Goal: Task Accomplishment & Management: Manage account settings

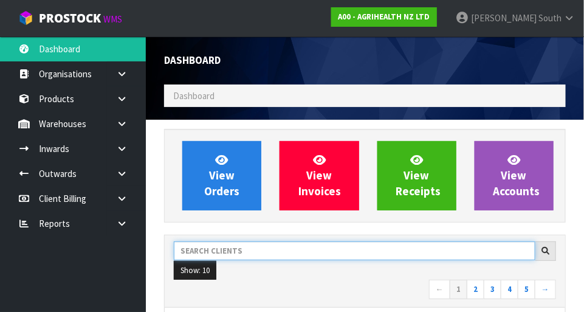
click at [287, 244] on input "text" at bounding box center [355, 250] width 362 height 19
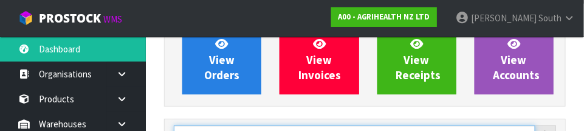
scroll to position [178, 0]
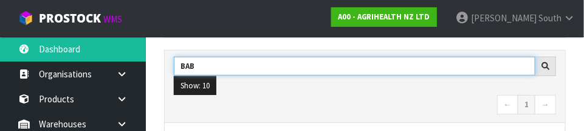
type input "BAB"
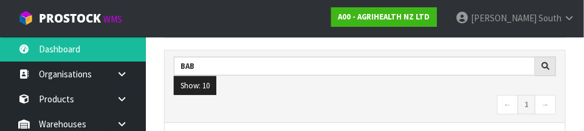
click at [320, 95] on nav "← 1 →" at bounding box center [365, 105] width 382 height 21
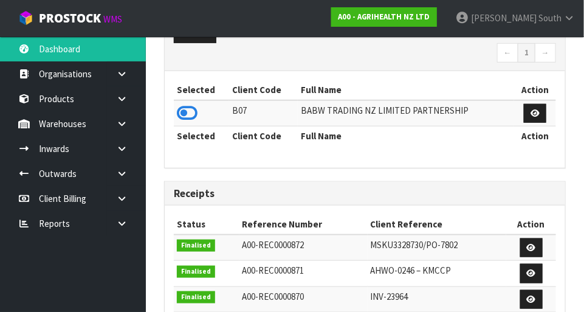
scroll to position [249, 0]
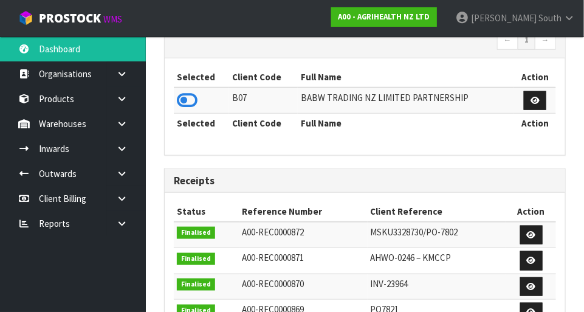
click at [184, 91] on icon at bounding box center [187, 100] width 21 height 18
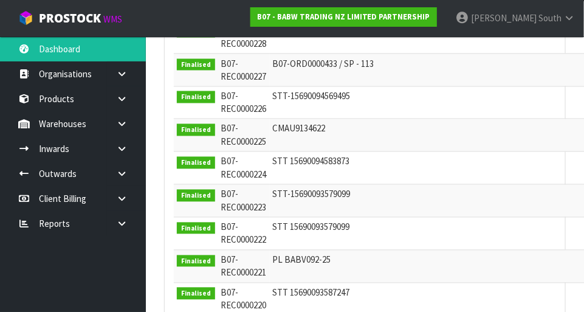
scroll to position [492, 0]
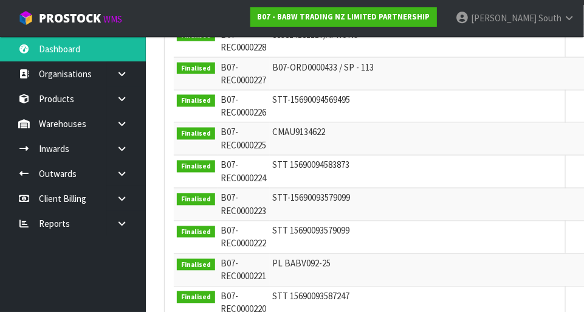
click at [122, 120] on icon at bounding box center [122, 123] width 12 height 9
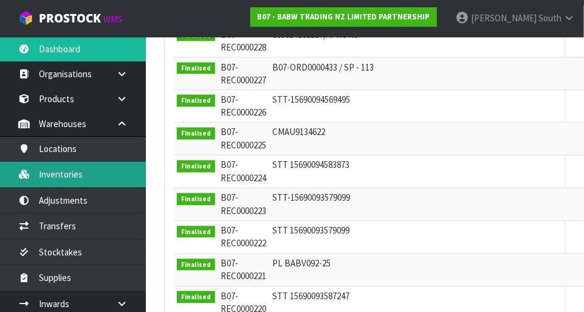
click at [99, 176] on link "Inventories" at bounding box center [73, 174] width 146 height 25
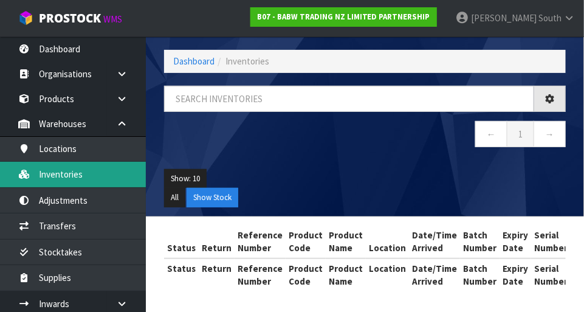
scroll to position [440, 0]
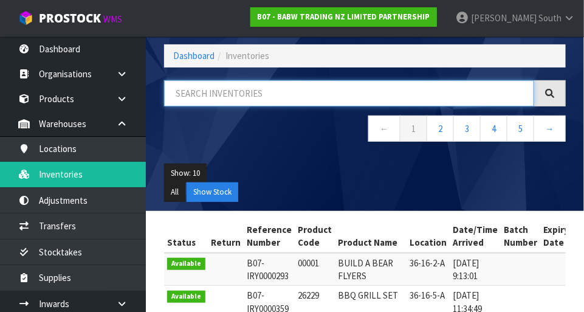
click at [297, 86] on input "text" at bounding box center [349, 93] width 370 height 26
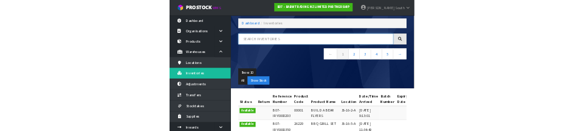
scroll to position [55, 0]
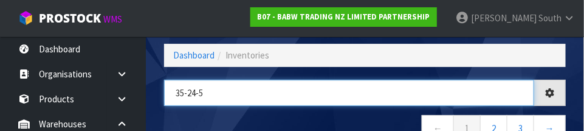
click at [260, 104] on input "35-24-5" at bounding box center [349, 93] width 370 height 26
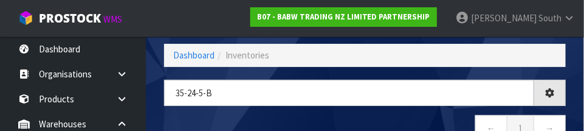
click at [348, 116] on nav "← 1 →" at bounding box center [365, 130] width 402 height 30
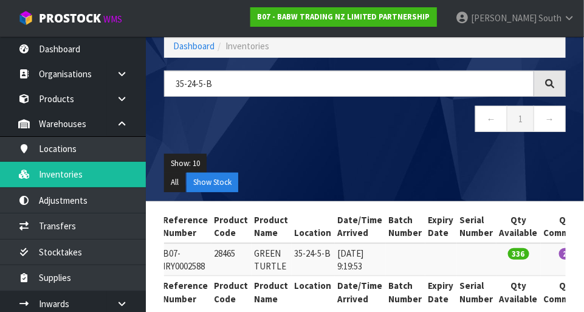
scroll to position [0, 0]
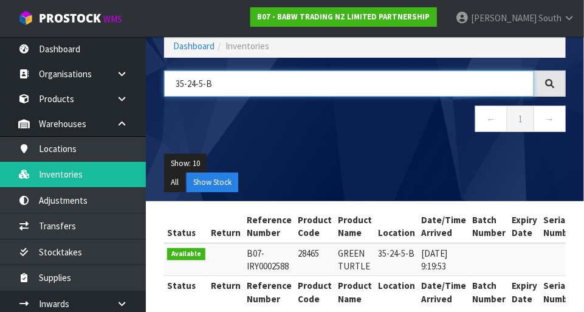
click at [273, 80] on input "35-24-5-B" at bounding box center [349, 84] width 370 height 26
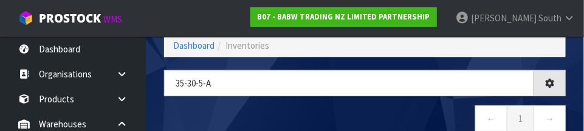
click at [232, 120] on nav "← 1 →" at bounding box center [365, 120] width 402 height 30
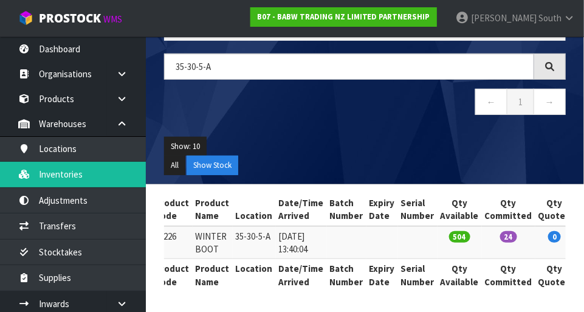
scroll to position [0, 0]
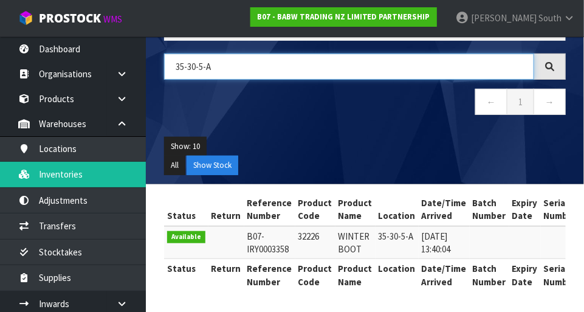
click at [197, 64] on input "35-30-5-A" at bounding box center [349, 66] width 370 height 26
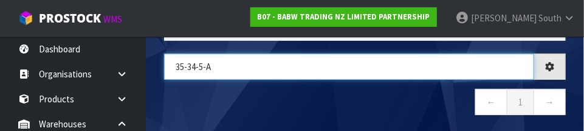
click at [270, 69] on input "35-34-5-A" at bounding box center [349, 66] width 370 height 26
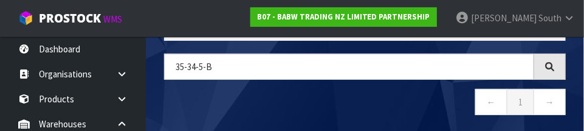
click at [345, 108] on nav "← 1 →" at bounding box center [365, 104] width 402 height 30
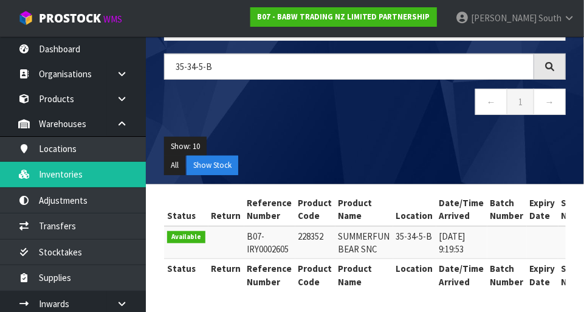
type input "35-34-5-B"
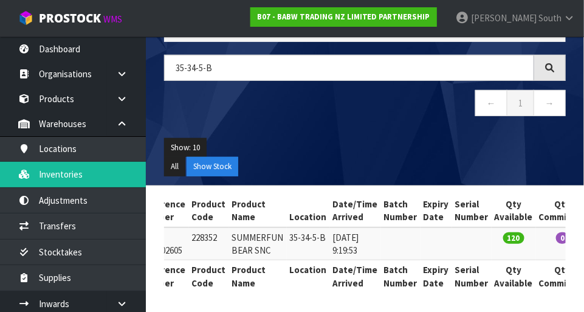
scroll to position [0, 106]
copy td "35-34-5-B"
click at [357, 111] on nav "← 1 →" at bounding box center [365, 105] width 402 height 30
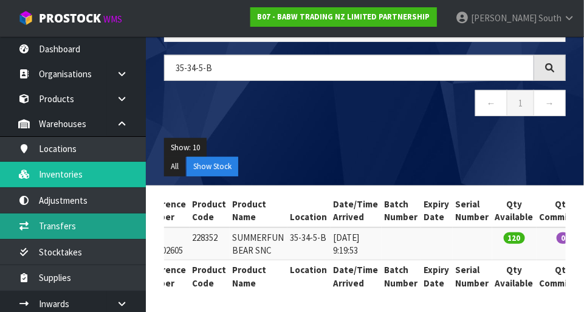
click at [91, 224] on link "Transfers" at bounding box center [73, 225] width 146 height 25
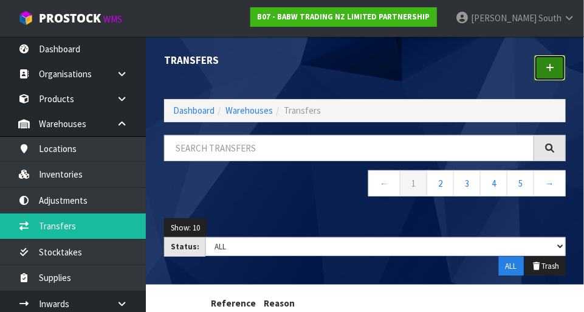
click at [542, 63] on link at bounding box center [550, 68] width 32 height 26
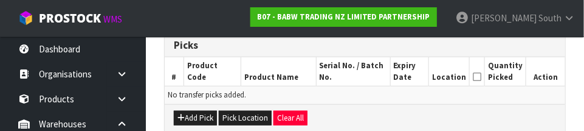
scroll to position [295, 0]
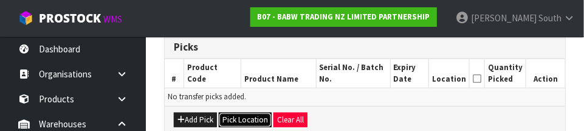
click at [242, 114] on button "Pick Location" at bounding box center [245, 119] width 53 height 15
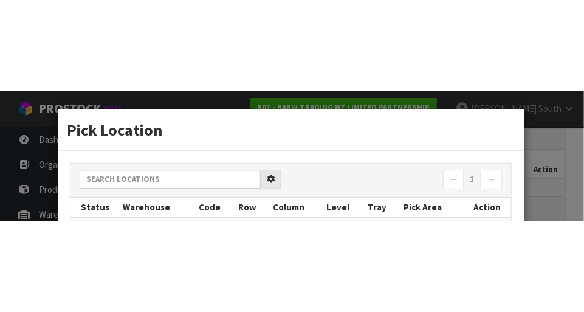
scroll to position [270, 0]
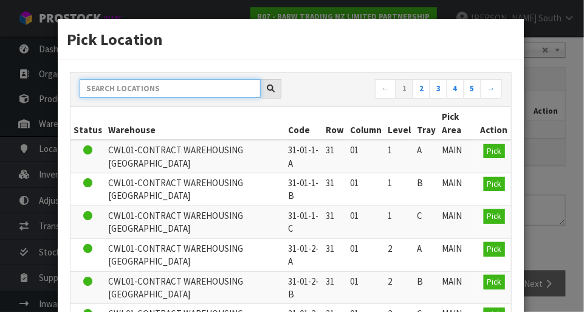
click at [204, 88] on input "text" at bounding box center [170, 88] width 181 height 19
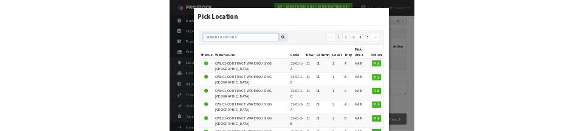
scroll to position [264, 0]
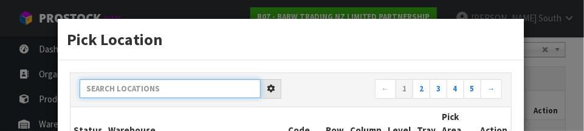
paste input "35-34-5-B"
type input "35-34-5-B"
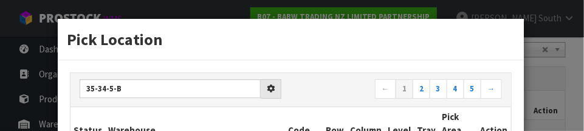
click at [341, 47] on h3 "Pick Location" at bounding box center [291, 39] width 448 height 22
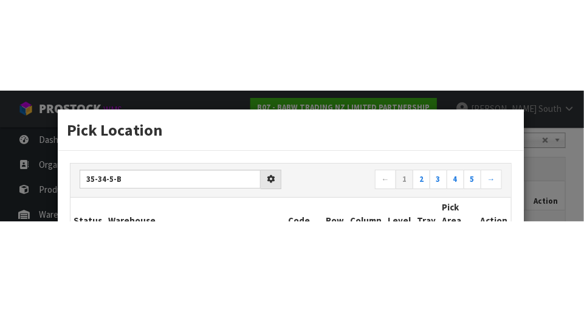
scroll to position [270, 0]
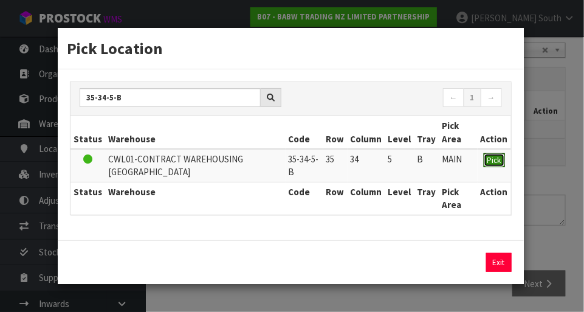
click at [491, 157] on span "Pick" at bounding box center [494, 160] width 14 height 10
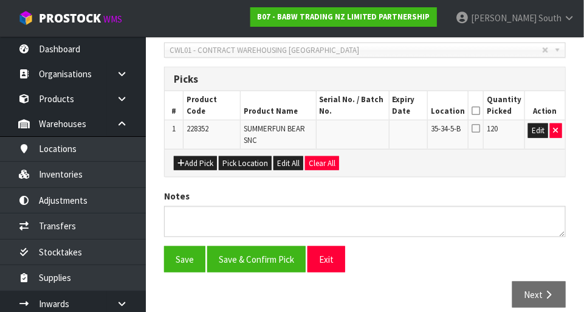
click at [480, 111] on icon at bounding box center [476, 111] width 9 height 1
click at [177, 260] on button "Save" at bounding box center [184, 259] width 41 height 26
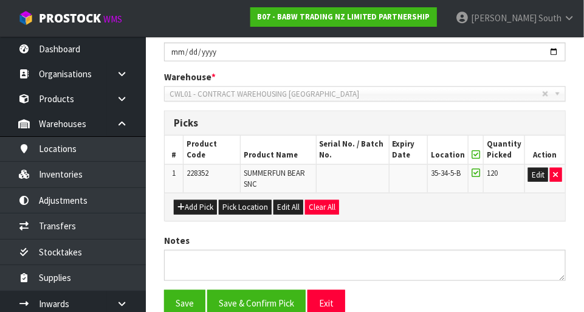
scroll to position [0, 0]
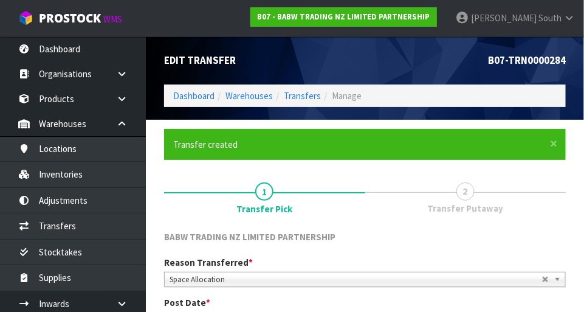
click at [540, 22] on span "South" at bounding box center [550, 18] width 23 height 12
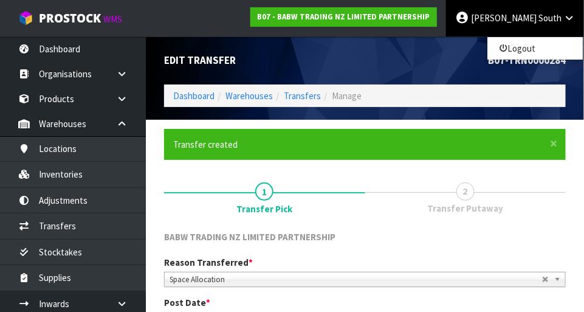
click at [428, 53] on div "B07-TRN0000284" at bounding box center [470, 60] width 210 height 48
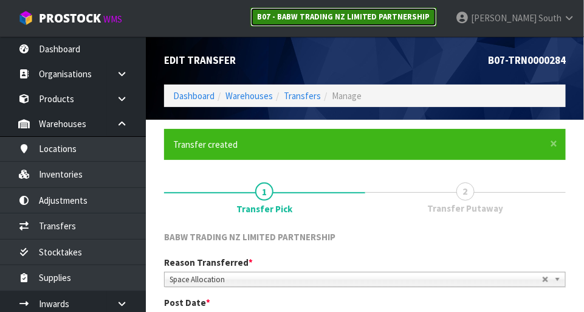
click at [399, 18] on strong "B07 - BABW TRADING NZ LIMITED PARTNERSHIP" at bounding box center [343, 17] width 173 height 10
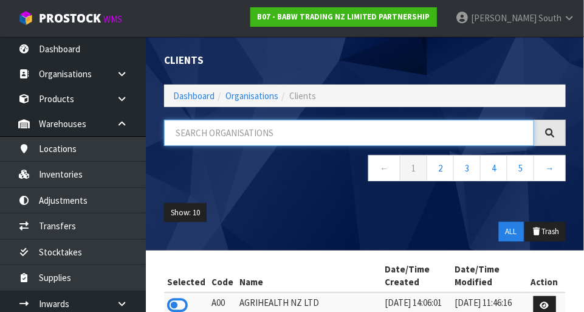
click at [244, 129] on input "text" at bounding box center [349, 133] width 370 height 26
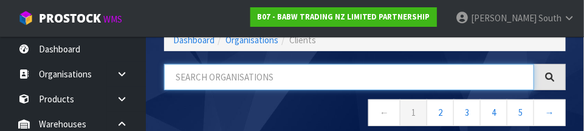
scroll to position [61, 0]
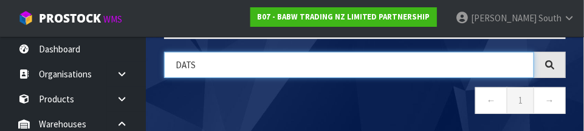
type input "DATS"
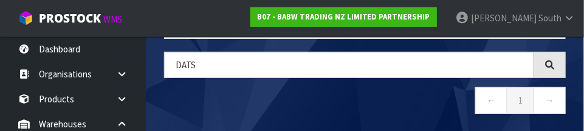
click at [334, 93] on nav "← 1 →" at bounding box center [365, 102] width 402 height 30
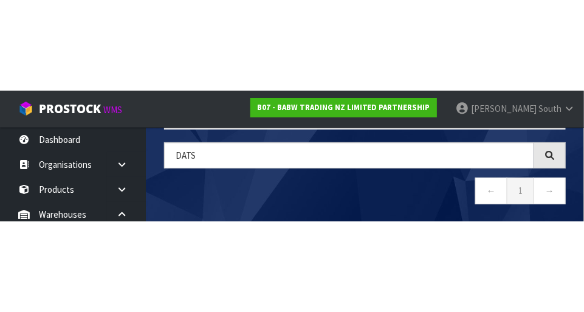
scroll to position [34, 0]
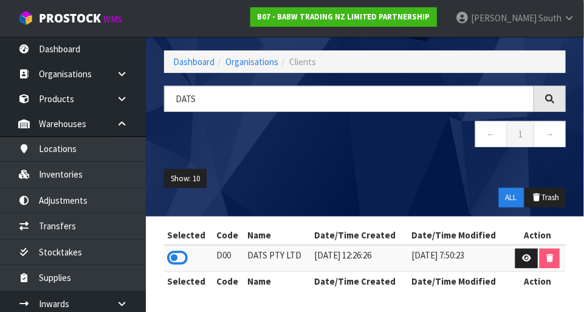
click at [185, 261] on icon at bounding box center [177, 258] width 21 height 18
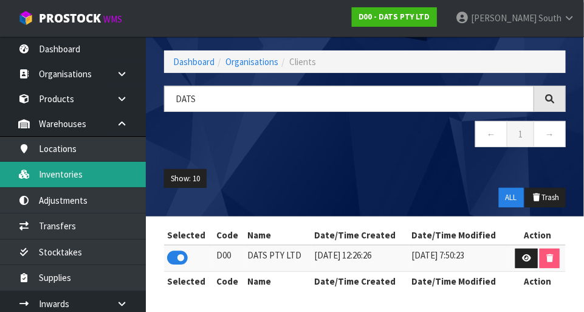
click at [119, 168] on link "Inventories" at bounding box center [73, 174] width 146 height 25
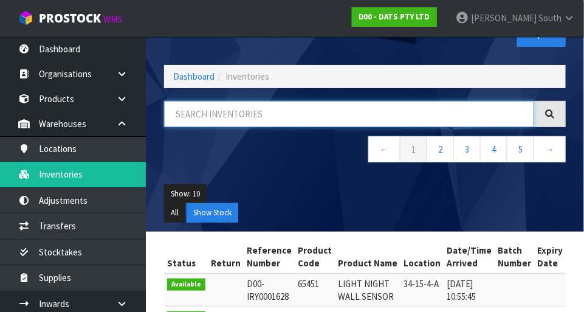
click at [281, 115] on input "text" at bounding box center [349, 114] width 370 height 26
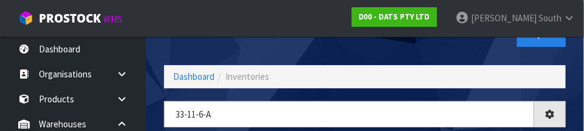
click at [319, 31] on nav "Toggle navigation ProStock WMS D00 - DATS PTY LTD [PERSON_NAME] South Logout" at bounding box center [292, 18] width 584 height 37
type input "33-11-6-A"
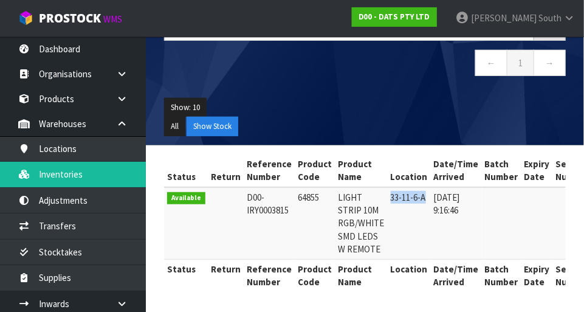
click at [398, 195] on td "33-11-6-A" at bounding box center [409, 223] width 43 height 72
copy td "33-11-6-A"
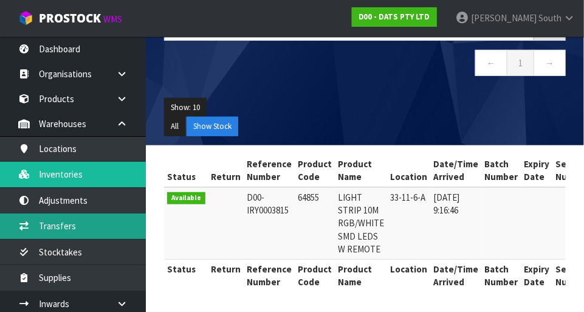
click at [93, 228] on link "Transfers" at bounding box center [73, 225] width 146 height 25
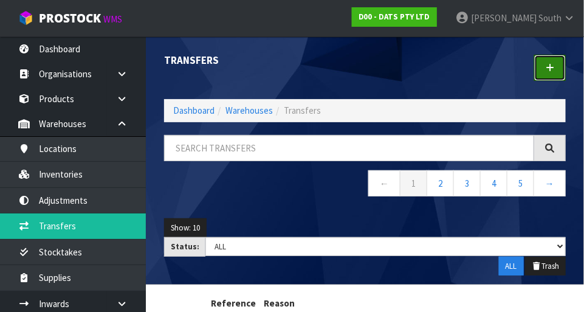
click at [553, 63] on icon at bounding box center [550, 67] width 9 height 9
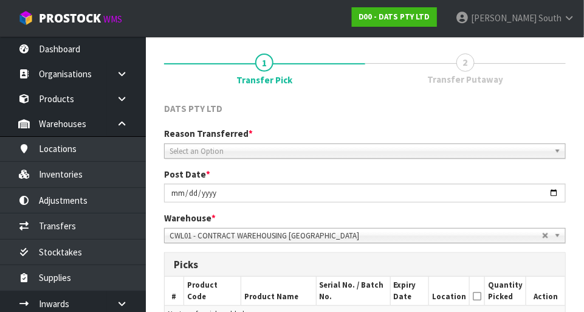
scroll to position [84, 0]
click at [391, 134] on div "Reason Transferred * Space Allocation Damage Expired Stock Repair QA Select an …" at bounding box center [365, 143] width 420 height 31
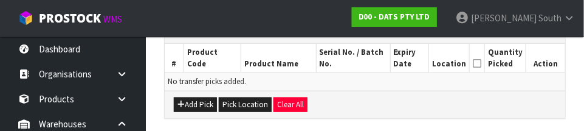
scroll to position [312, 0]
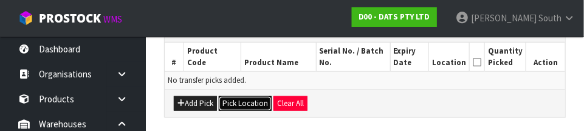
click at [249, 103] on button "Pick Location" at bounding box center [245, 103] width 53 height 15
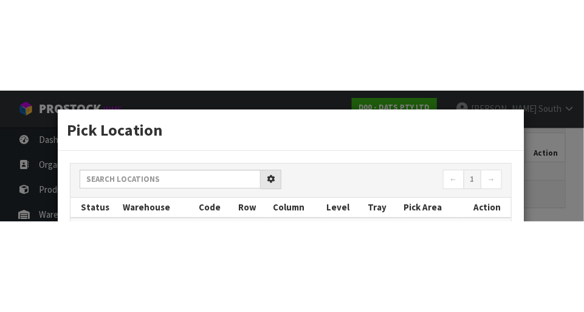
scroll to position [270, 0]
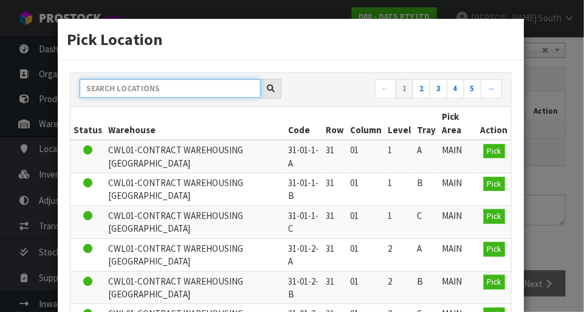
click at [204, 86] on input "text" at bounding box center [170, 88] width 181 height 19
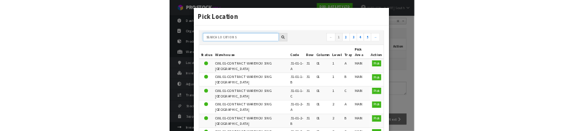
scroll to position [264, 0]
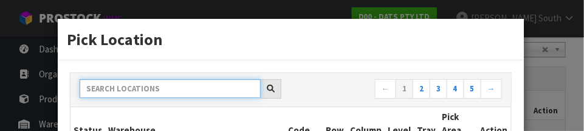
click at [206, 84] on input "text" at bounding box center [170, 88] width 181 height 19
paste input "33-11-6-A"
type input "33-11-6-A"
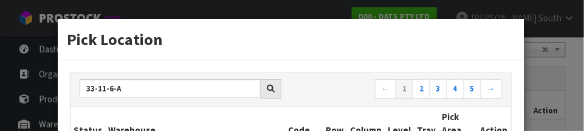
click at [300, 49] on h3 "Pick Location" at bounding box center [291, 39] width 448 height 22
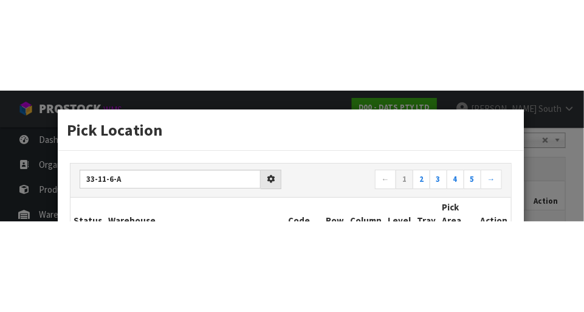
scroll to position [270, 0]
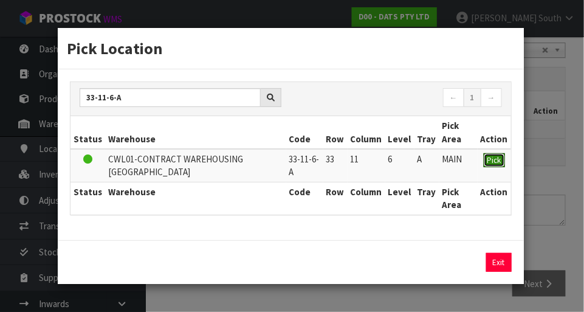
click at [495, 157] on span "Pick" at bounding box center [494, 160] width 14 height 10
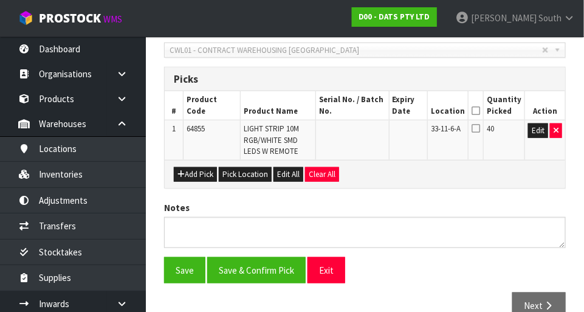
click at [480, 111] on icon at bounding box center [476, 111] width 9 height 1
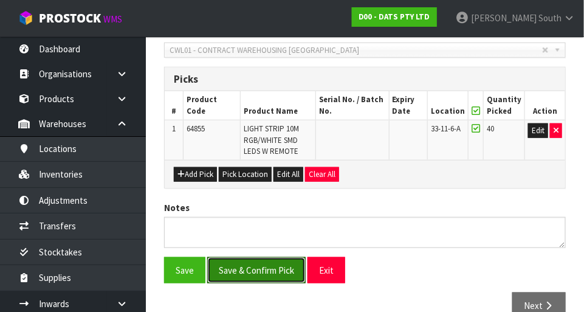
click at [275, 272] on button "Save & Confirm Pick" at bounding box center [256, 270] width 98 height 26
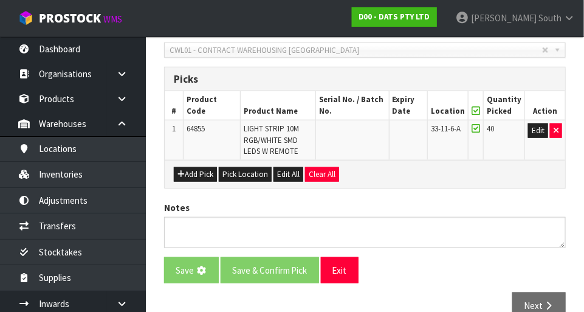
scroll to position [0, 0]
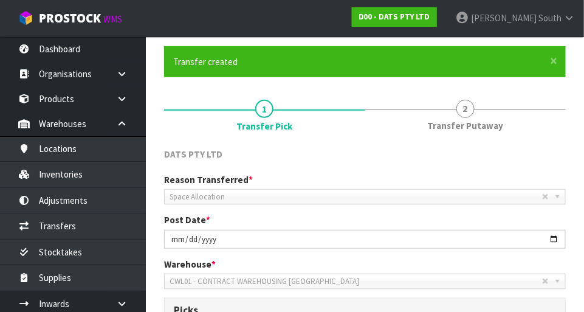
scroll to position [81, 0]
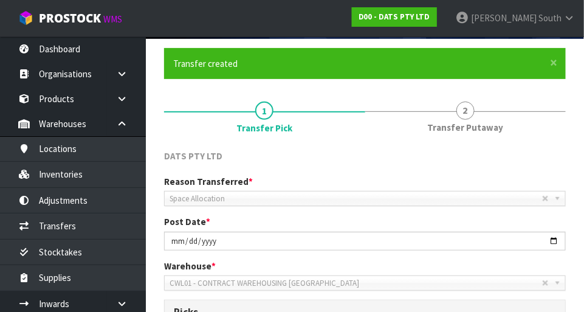
click at [466, 128] on span "Transfer Putaway" at bounding box center [465, 127] width 76 height 13
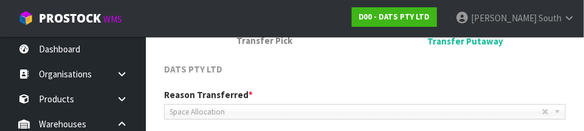
scroll to position [309, 0]
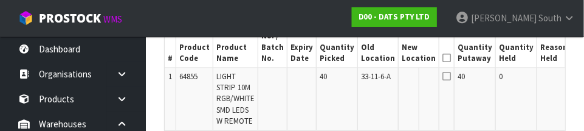
click at [496, 94] on td "0" at bounding box center [516, 98] width 41 height 63
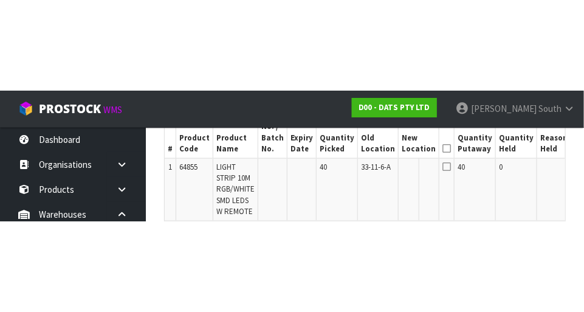
scroll to position [381, 0]
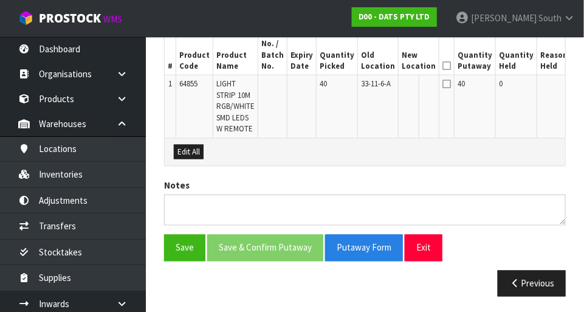
click at [574, 80] on button "Edit" at bounding box center [584, 85] width 20 height 15
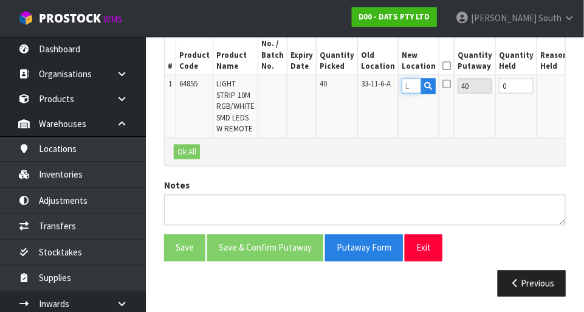
click at [402, 83] on input "text" at bounding box center [411, 85] width 19 height 15
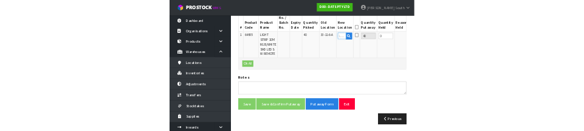
scroll to position [375, 0]
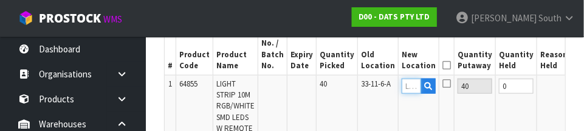
click at [402, 84] on input "text" at bounding box center [411, 85] width 19 height 15
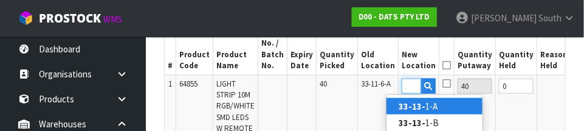
scroll to position [0, 16]
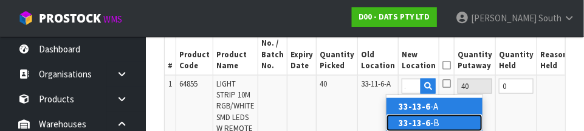
click at [440, 115] on link "33-13-6 -B" at bounding box center [435, 122] width 96 height 16
type input "33-13-6-B"
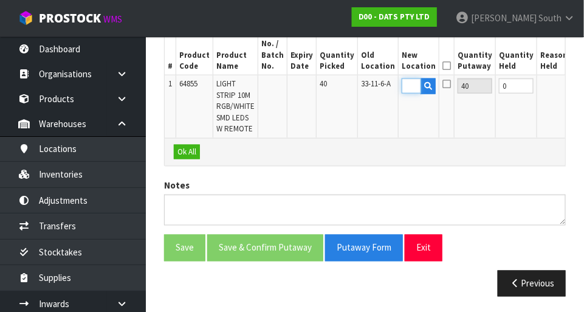
scroll to position [0, 0]
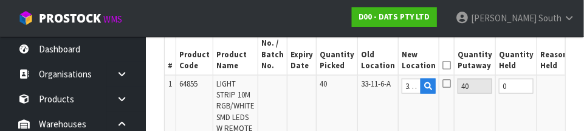
click at [574, 84] on button "OK" at bounding box center [582, 85] width 17 height 15
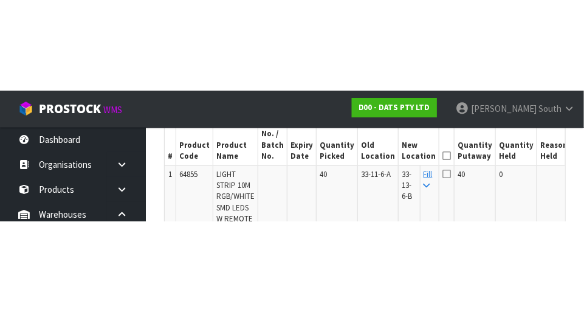
scroll to position [381, 0]
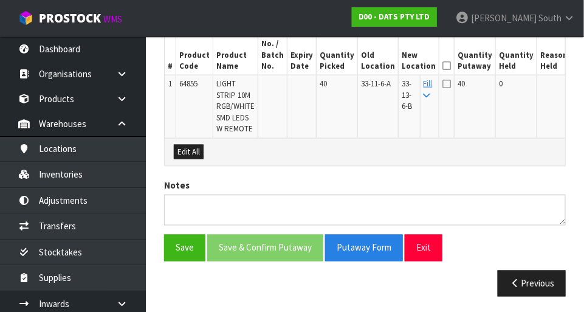
click at [443, 66] on icon at bounding box center [447, 66] width 9 height 1
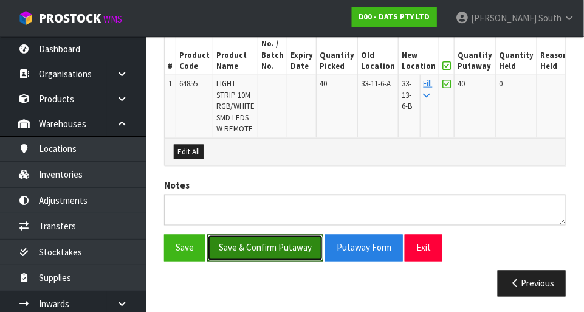
click at [281, 246] on button "Save & Confirm Putaway" at bounding box center [265, 248] width 116 height 26
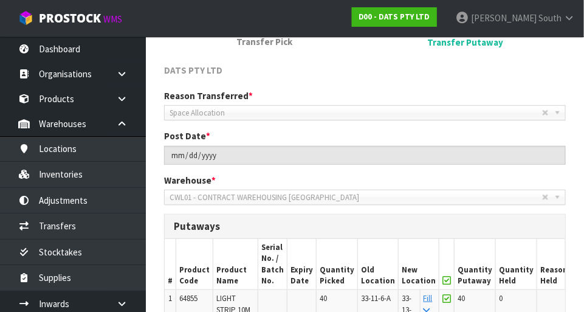
scroll to position [354, 0]
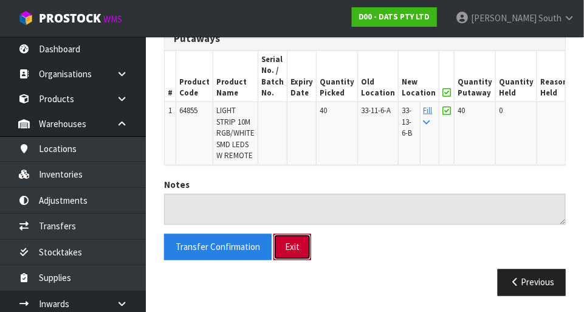
click at [301, 234] on button "Exit" at bounding box center [293, 247] width 38 height 26
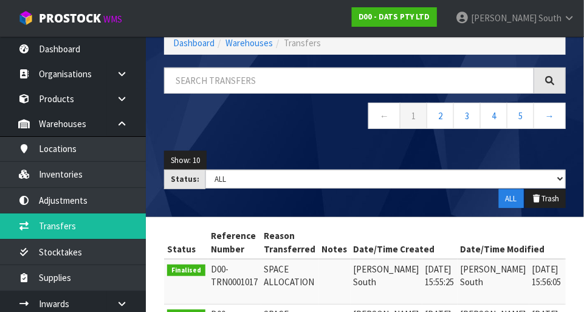
scroll to position [510, 0]
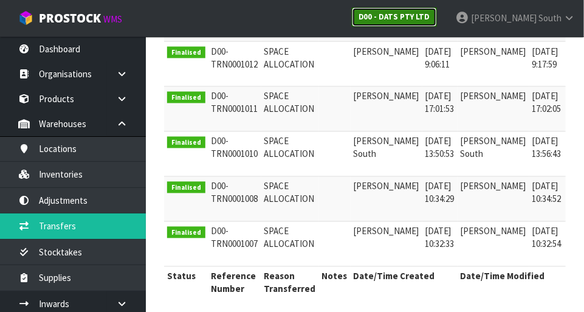
click at [437, 22] on link "D00 - DATS PTY LTD" at bounding box center [394, 16] width 85 height 19
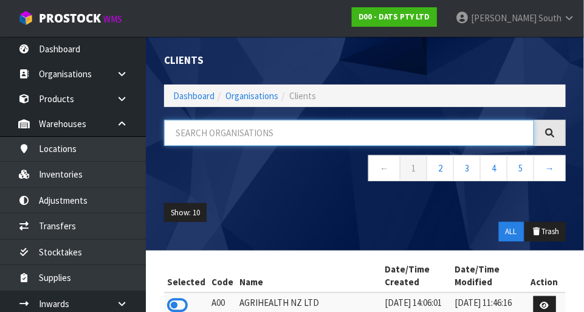
click at [306, 127] on input "text" at bounding box center [349, 133] width 370 height 26
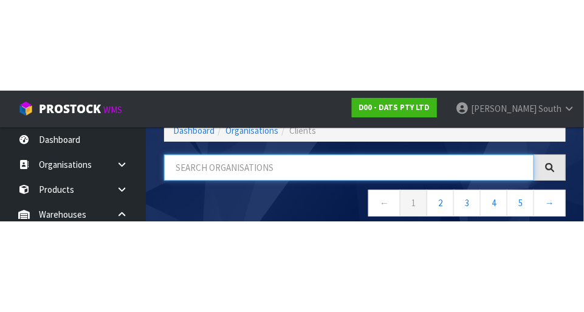
scroll to position [61, 0]
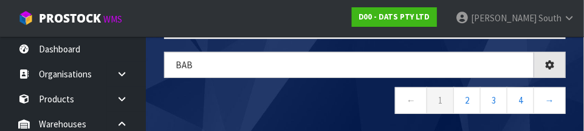
click at [312, 97] on nav "← 1 2 3 4 →" at bounding box center [365, 102] width 402 height 30
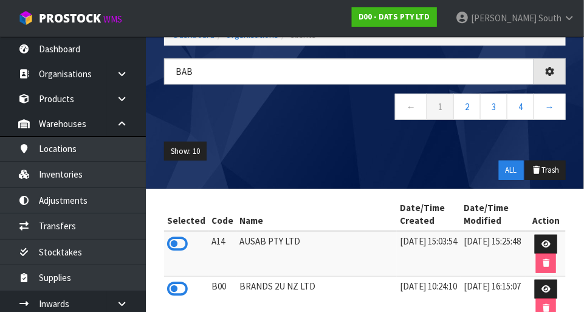
type input "BAB"
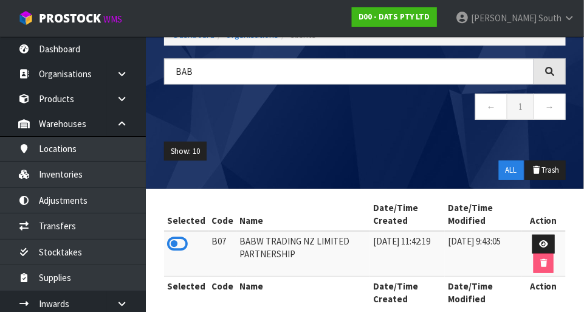
click at [184, 235] on icon at bounding box center [177, 244] width 21 height 18
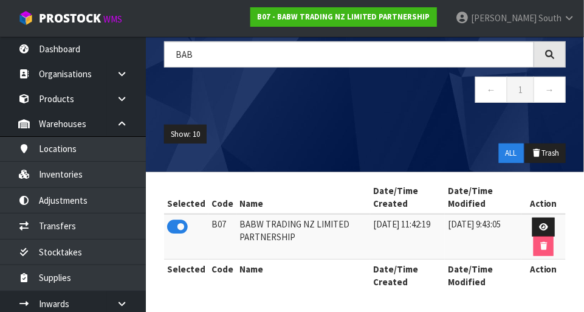
scroll to position [77, 0]
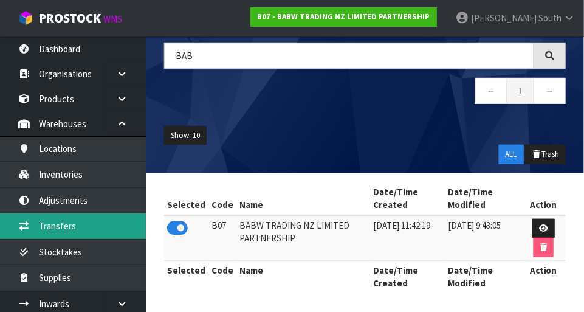
click at [92, 224] on link "Transfers" at bounding box center [73, 225] width 146 height 25
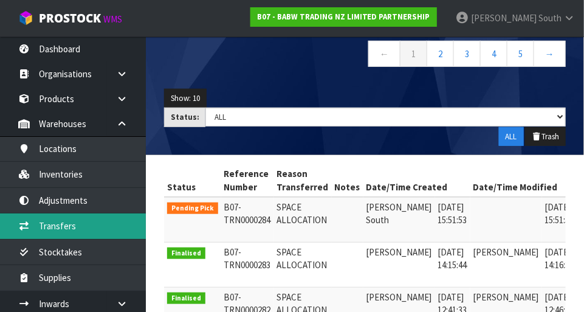
scroll to position [0, 29]
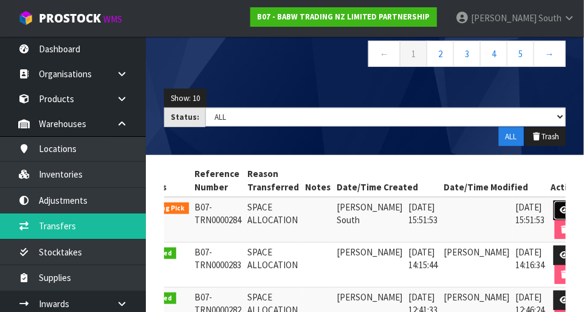
click at [554, 202] on link at bounding box center [565, 210] width 22 height 19
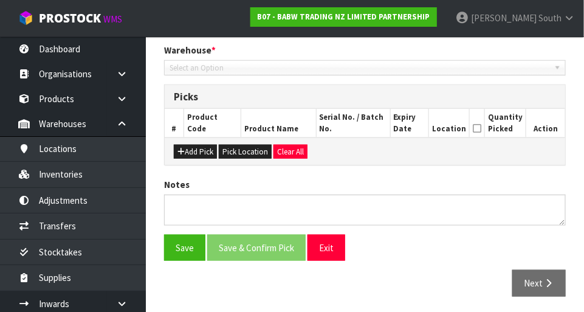
type input "[DATE]"
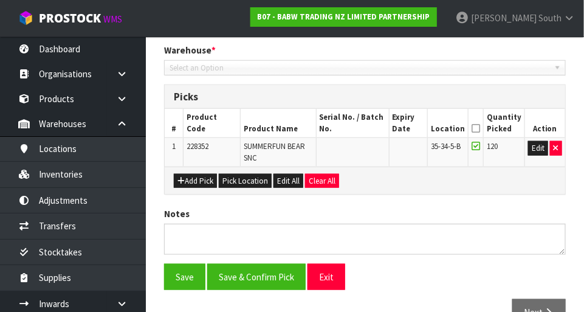
scroll to position [281, 0]
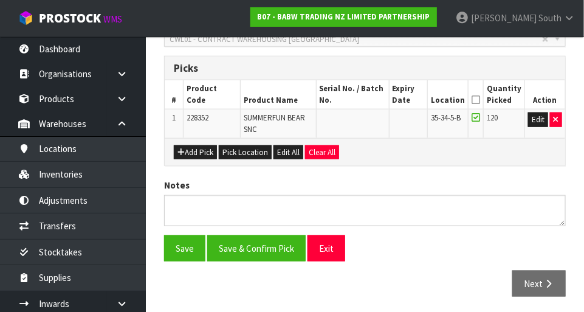
click at [478, 100] on icon at bounding box center [476, 100] width 9 height 1
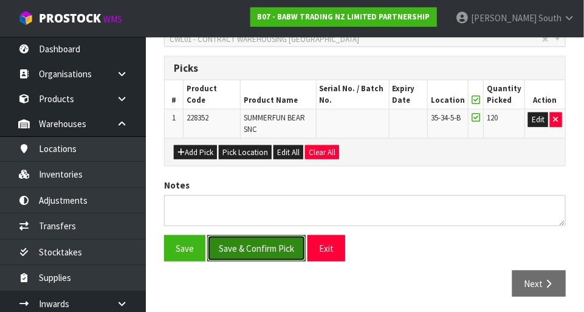
click at [243, 255] on button "Save & Confirm Pick" at bounding box center [256, 248] width 98 height 26
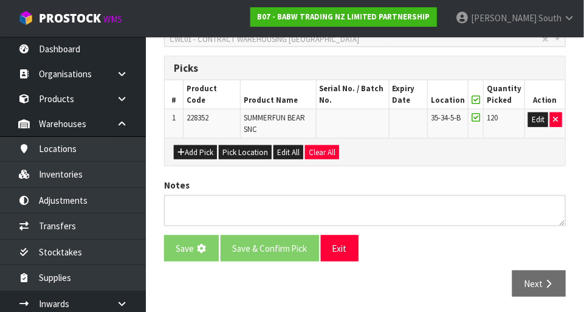
scroll to position [0, 0]
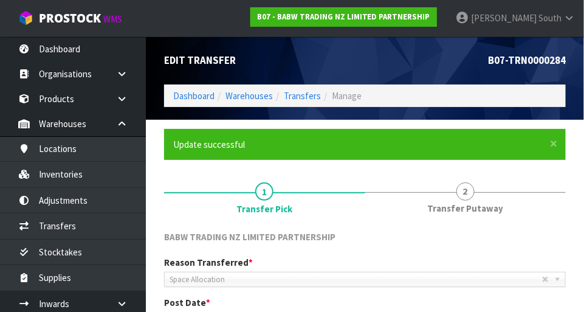
click at [475, 192] on div at bounding box center [465, 192] width 201 height 1
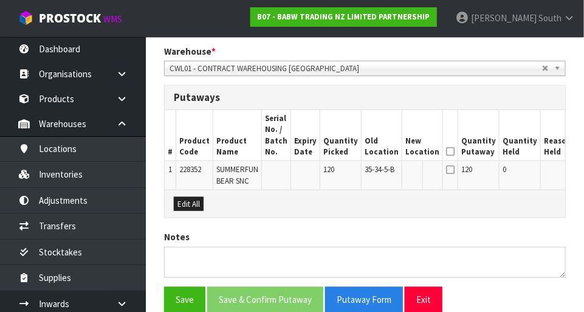
scroll to position [295, 0]
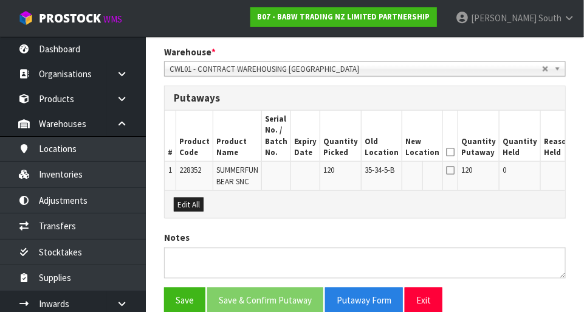
click at [578, 170] on button "Edit" at bounding box center [588, 172] width 20 height 15
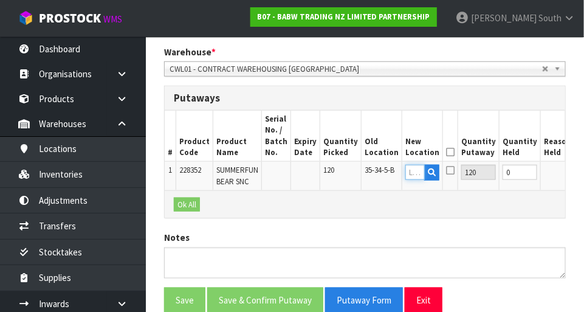
click at [405, 174] on input "text" at bounding box center [414, 172] width 19 height 15
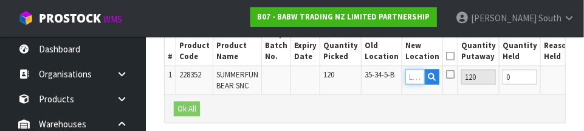
scroll to position [395, 0]
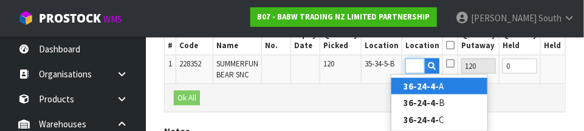
type input "36-24-4-A"
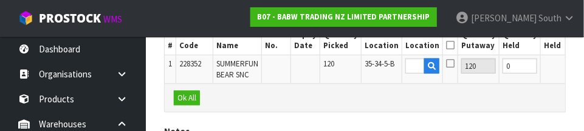
click at [578, 61] on button "OK" at bounding box center [586, 65] width 17 height 15
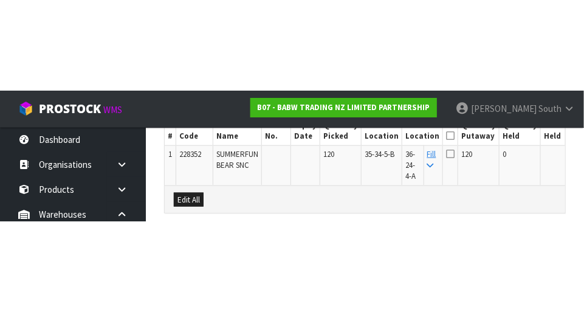
scroll to position [359, 0]
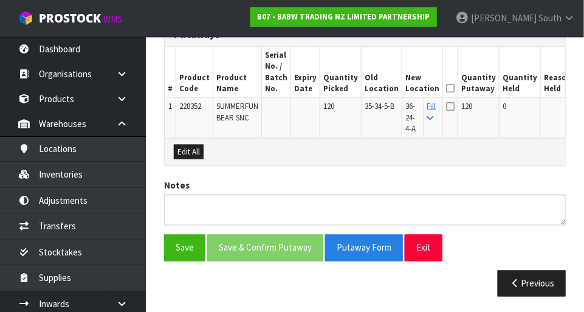
click at [446, 88] on icon at bounding box center [450, 88] width 9 height 1
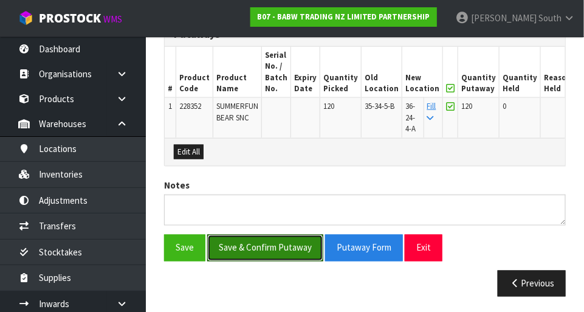
click at [283, 249] on button "Save & Confirm Putaway" at bounding box center [265, 248] width 116 height 26
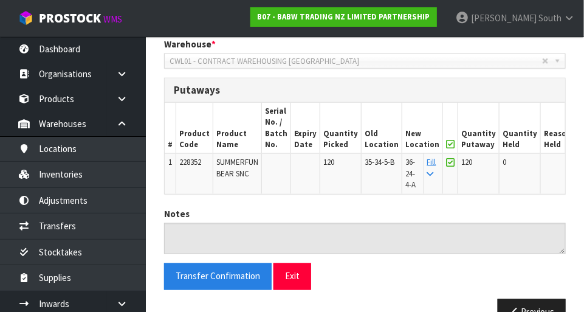
scroll to position [332, 0]
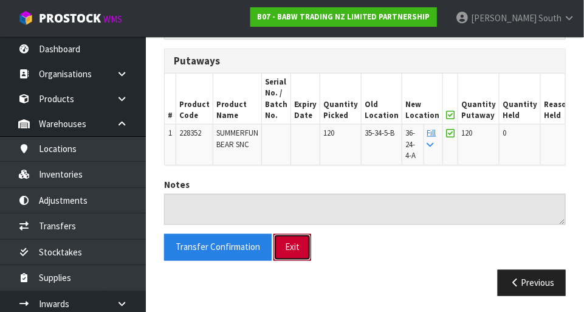
click at [291, 252] on button "Exit" at bounding box center [293, 247] width 38 height 26
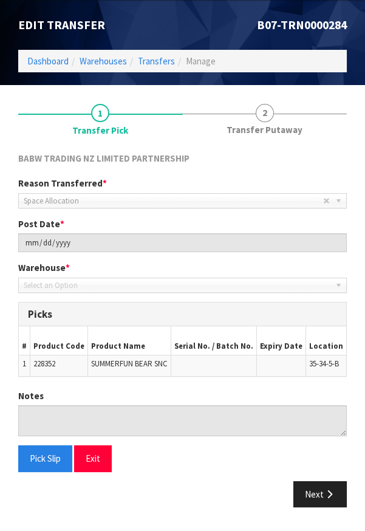
scroll to position [66, 0]
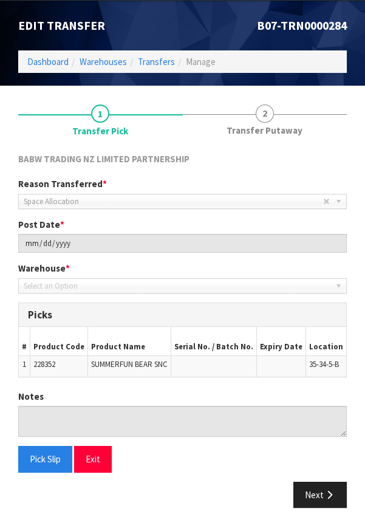
type input "[DATE]"
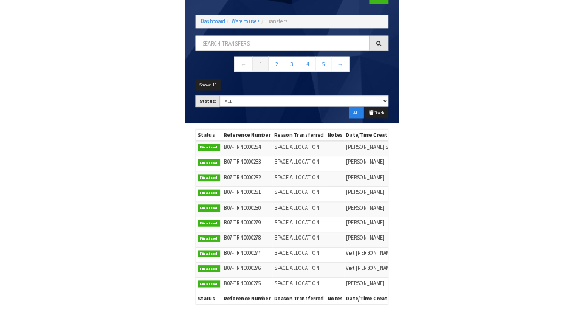
scroll to position [74, 0]
